Goal: Task Accomplishment & Management: Use online tool/utility

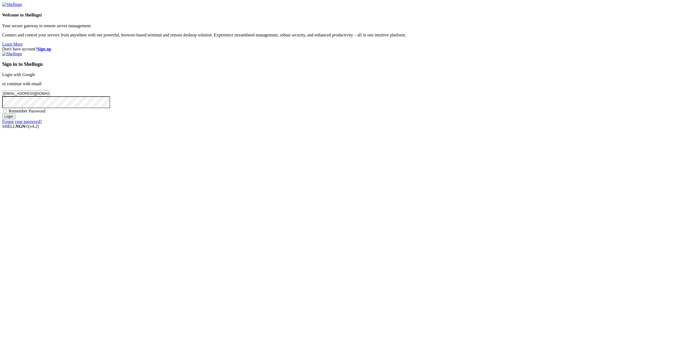
click at [15, 119] on input "Login" at bounding box center [8, 117] width 13 height 6
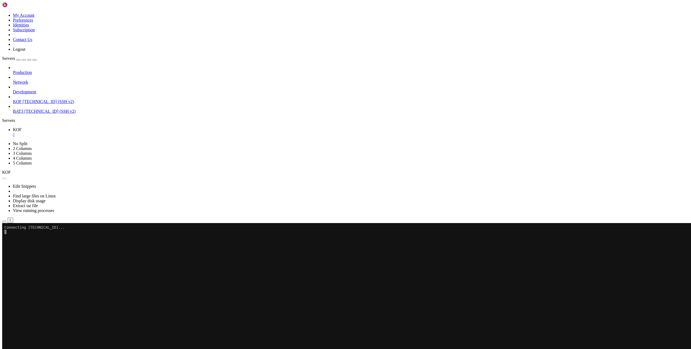
scroll to position [1176, 0]
click at [35, 99] on span "[TECHNICAL_ID] (SSH v2)" at bounding box center [48, 101] width 51 height 5
click at [36, 99] on span "[TECHNICAL_ID] (SSH v2)" at bounding box center [48, 101] width 51 height 5
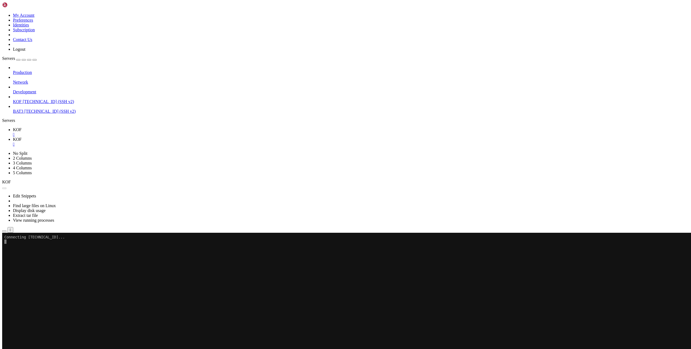
scroll to position [0, 0]
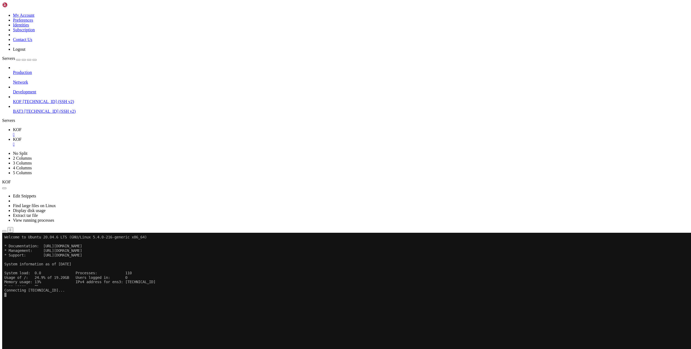
click at [115, 142] on div "" at bounding box center [351, 144] width 676 height 5
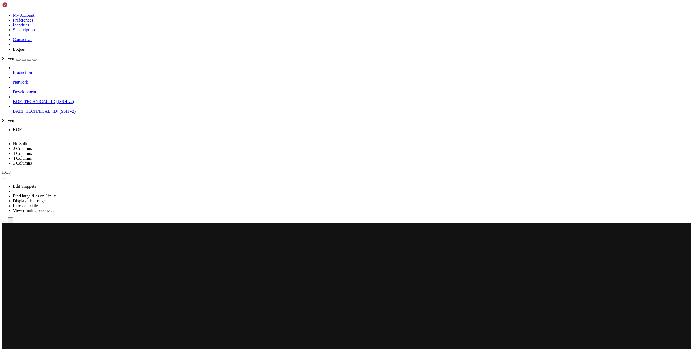
scroll to position [1248, 0]
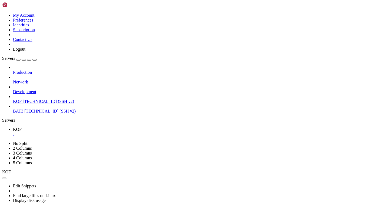
scroll to position [1248, 0]
